Goal: Book appointment/travel/reservation

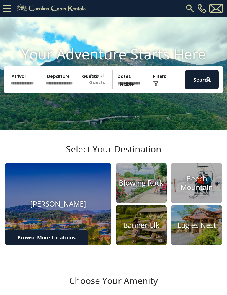
click at [27, 89] on input "text" at bounding box center [25, 79] width 34 height 19
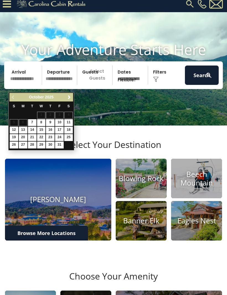
scroll to position [4, 0]
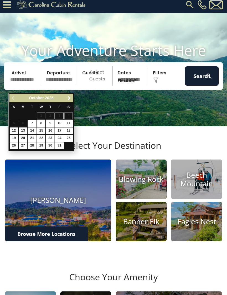
click at [68, 98] on span "Next" at bounding box center [69, 98] width 4 height 4
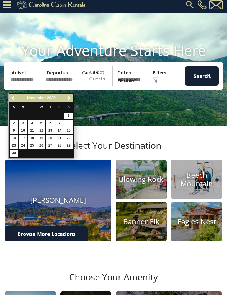
click at [61, 137] on link "21" at bounding box center [59, 138] width 9 height 7
type input "********"
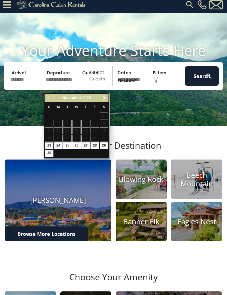
click at [76, 144] on link "26" at bounding box center [76, 145] width 9 height 7
type input "********"
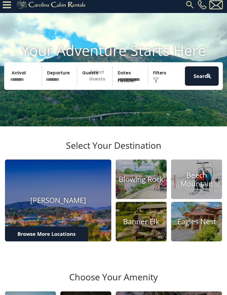
click at [99, 86] on p "Select Guests" at bounding box center [95, 75] width 33 height 19
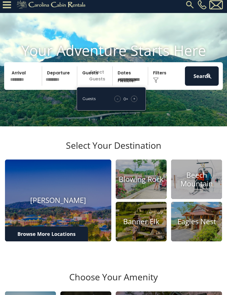
click at [136, 102] on div "+" at bounding box center [134, 99] width 6 height 6
click at [137, 102] on div "+" at bounding box center [134, 99] width 6 height 6
click at [136, 102] on div "+" at bounding box center [134, 99] width 6 height 6
click at [137, 102] on div "+" at bounding box center [134, 99] width 6 height 6
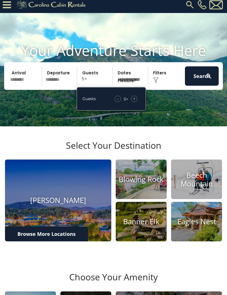
click at [134, 102] on span "+" at bounding box center [134, 99] width 2 height 6
click at [136, 102] on div "+" at bounding box center [134, 99] width 6 height 6
click at [134, 84] on select "**********" at bounding box center [130, 75] width 33 height 19
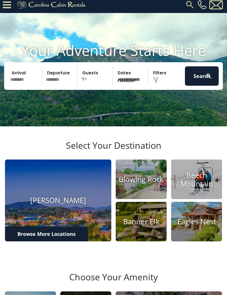
select select "*"
click at [133, 86] on select "**********" at bounding box center [130, 75] width 33 height 19
click at [128, 83] on select "**********" at bounding box center [130, 75] width 33 height 19
click at [165, 82] on div "Click to Choose" at bounding box center [167, 75] width 34 height 19
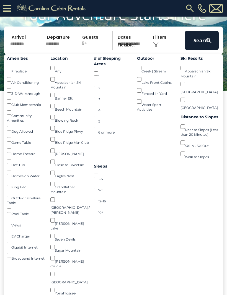
scroll to position [53, 0]
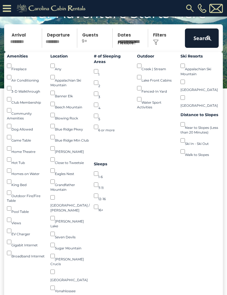
click at [205, 42] on img at bounding box center [208, 38] width 7 height 7
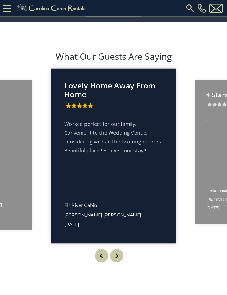
scroll to position [836, 0]
click at [7, 13] on icon at bounding box center [7, 9] width 8 height 10
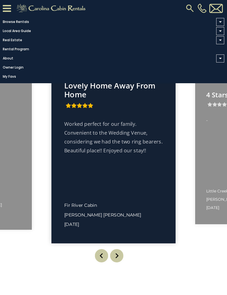
click at [21, 22] on link "Browse Rentals" at bounding box center [112, 22] width 224 height 8
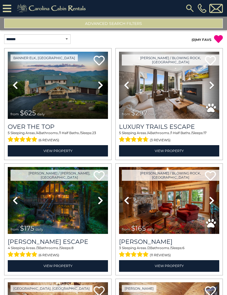
click at [172, 108] on img at bounding box center [169, 85] width 100 height 67
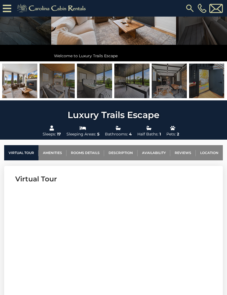
scroll to position [102, 0]
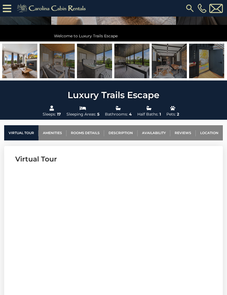
click at [85, 134] on link "Rooms Details" at bounding box center [85, 132] width 38 height 15
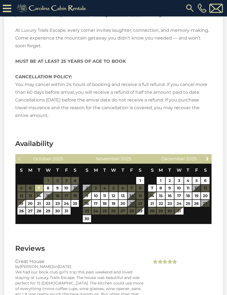
scroll to position [1158, 0]
click at [6, 8] on icon at bounding box center [7, 9] width 9 height 10
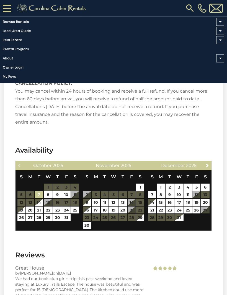
scroll to position [1152, 0]
